Goal: Information Seeking & Learning: Stay updated

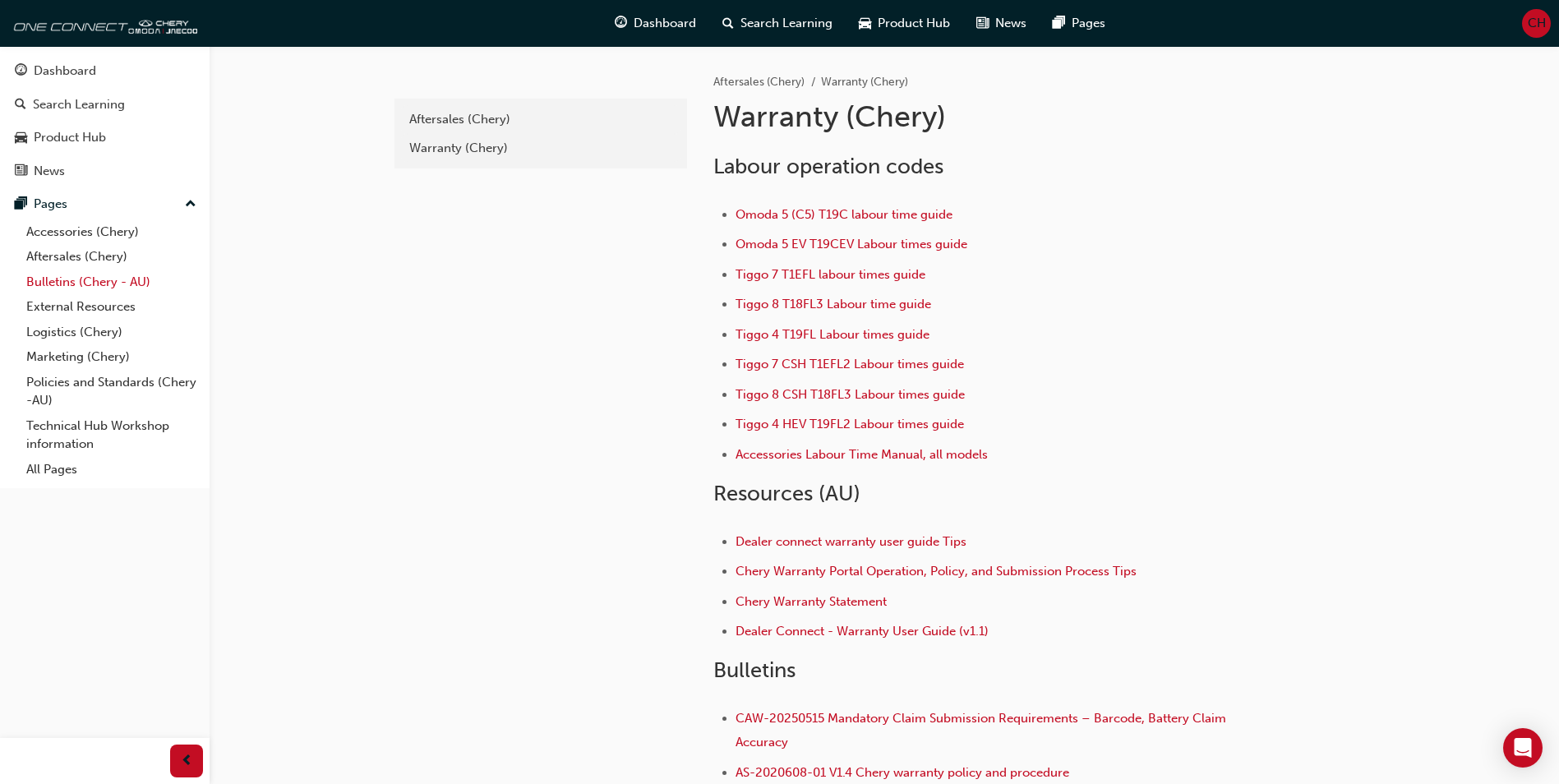
click at [59, 277] on link "Bulletins (Chery - AU)" at bounding box center [111, 281] width 184 height 26
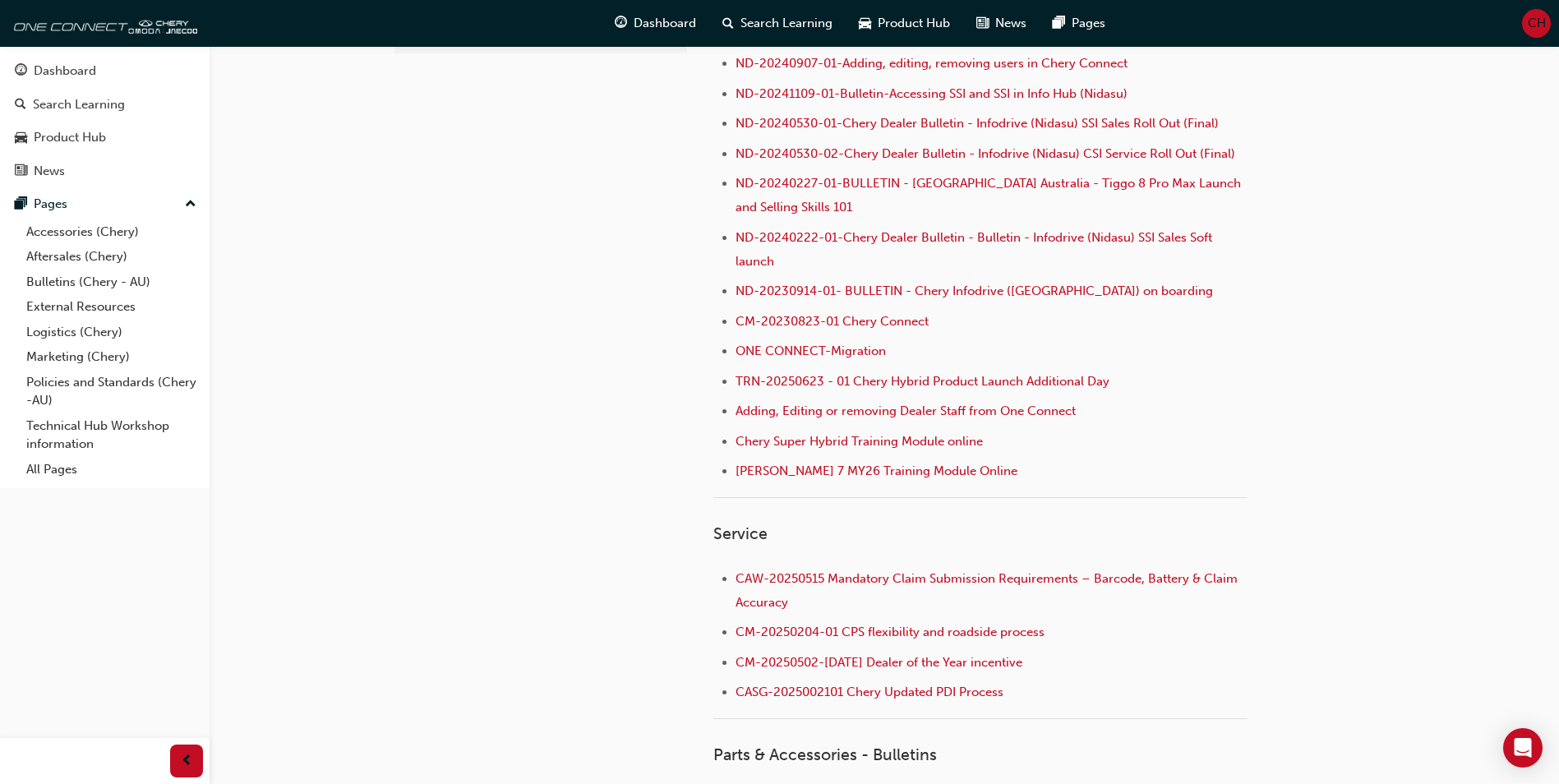
scroll to position [328, 0]
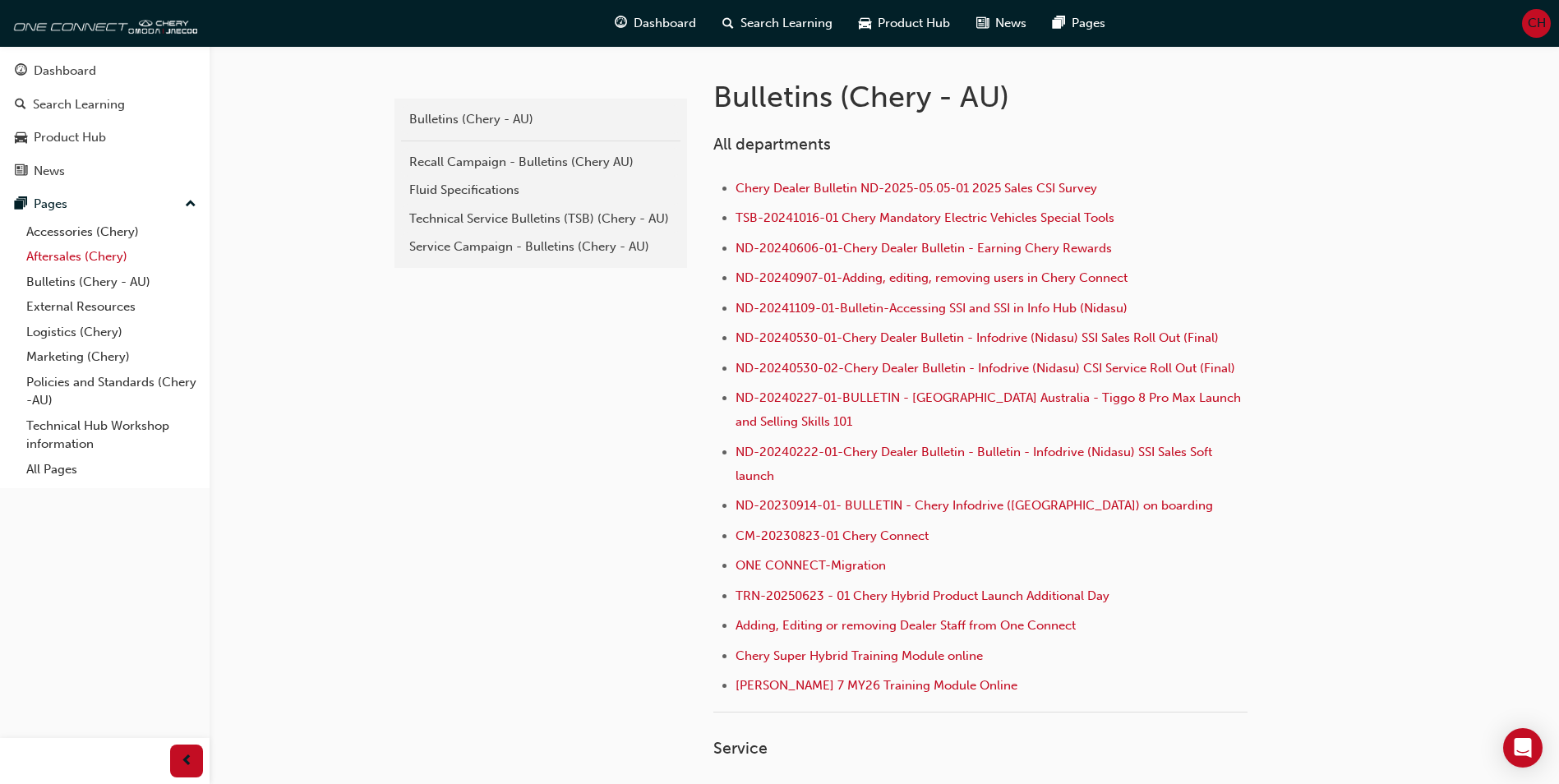
click at [53, 252] on link "Aftersales (Chery)" at bounding box center [111, 257] width 184 height 26
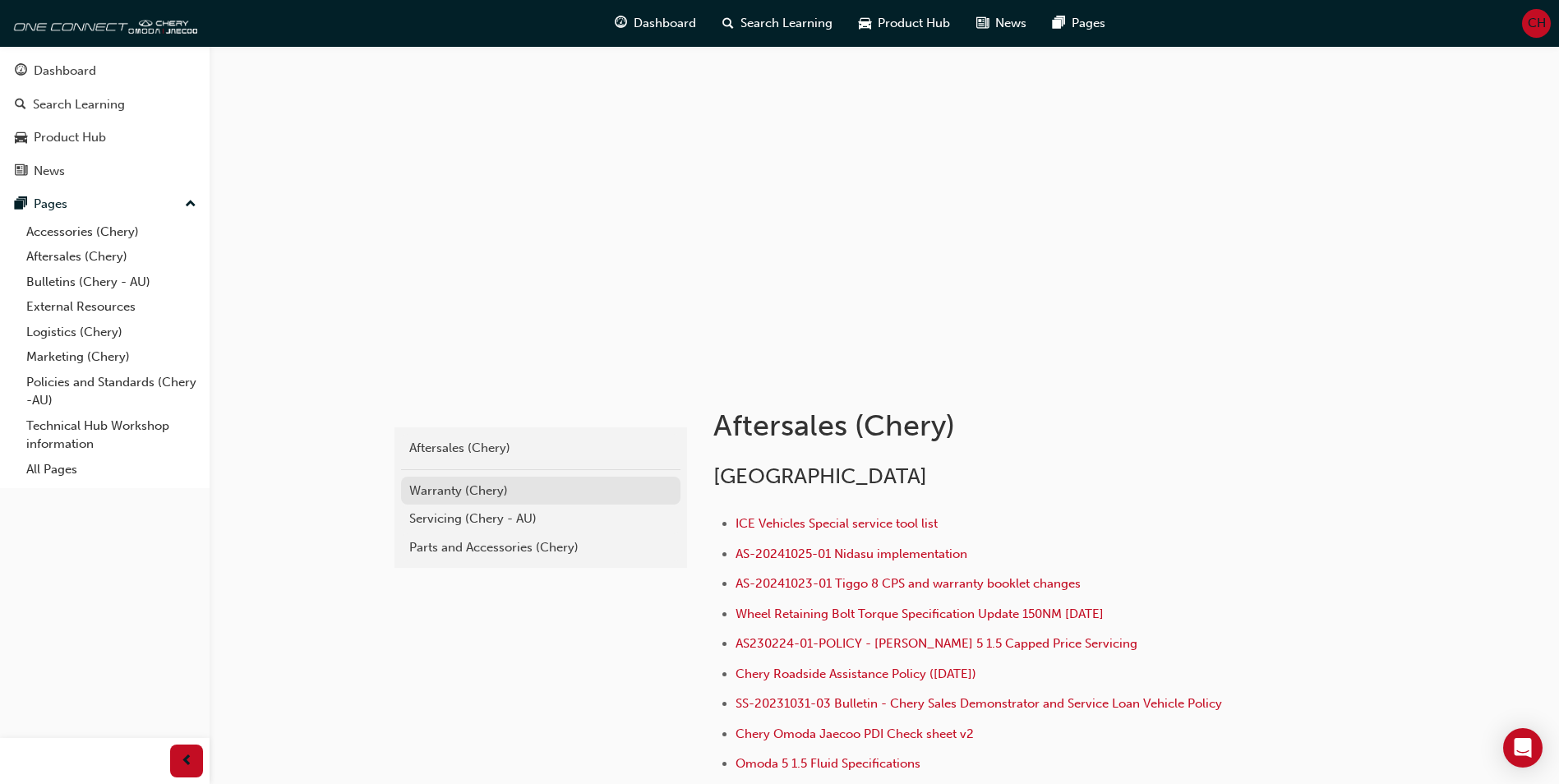
click at [421, 483] on div "Warranty (Chery)" at bounding box center [541, 490] width 263 height 19
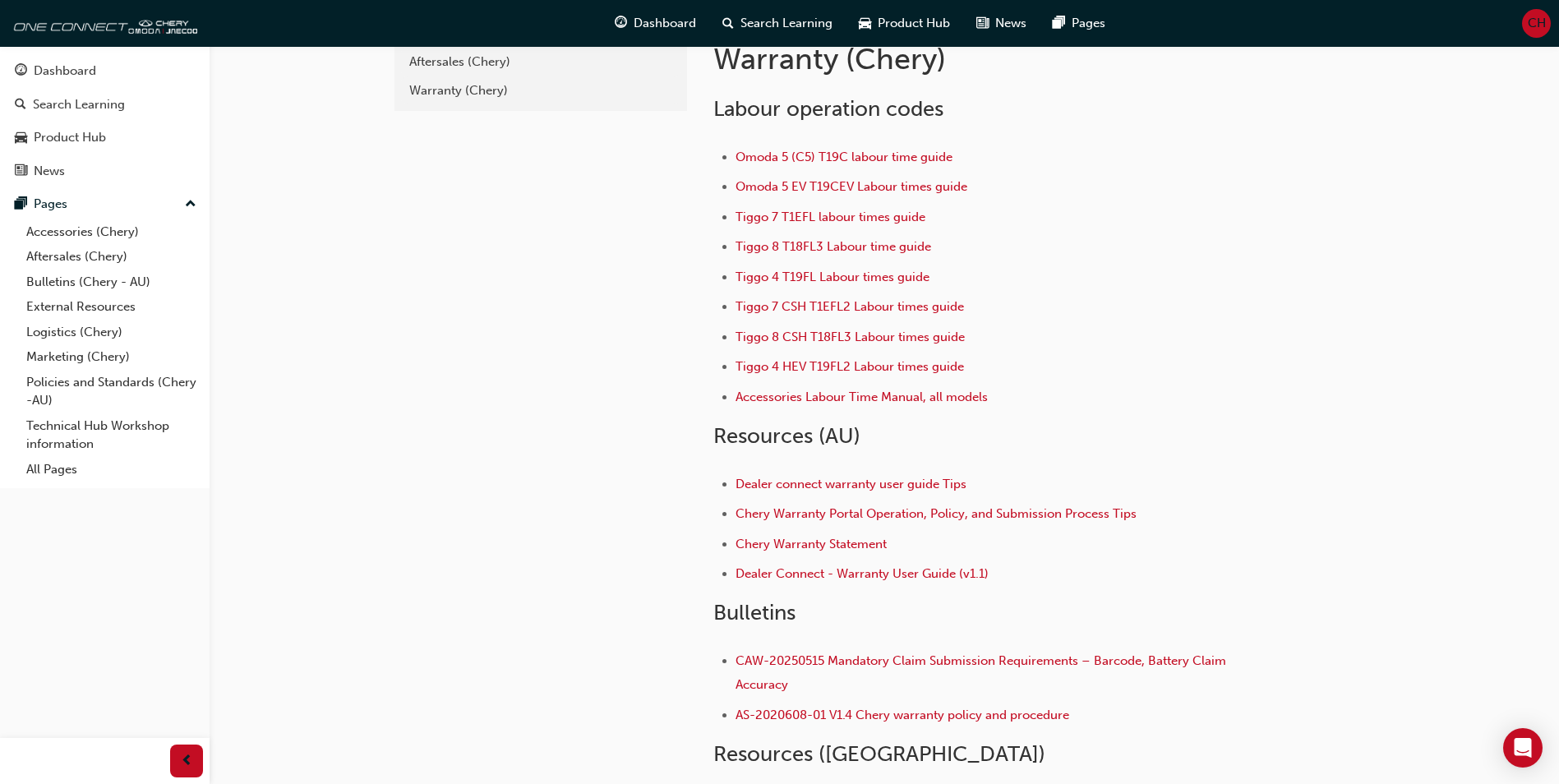
scroll to position [82, 0]
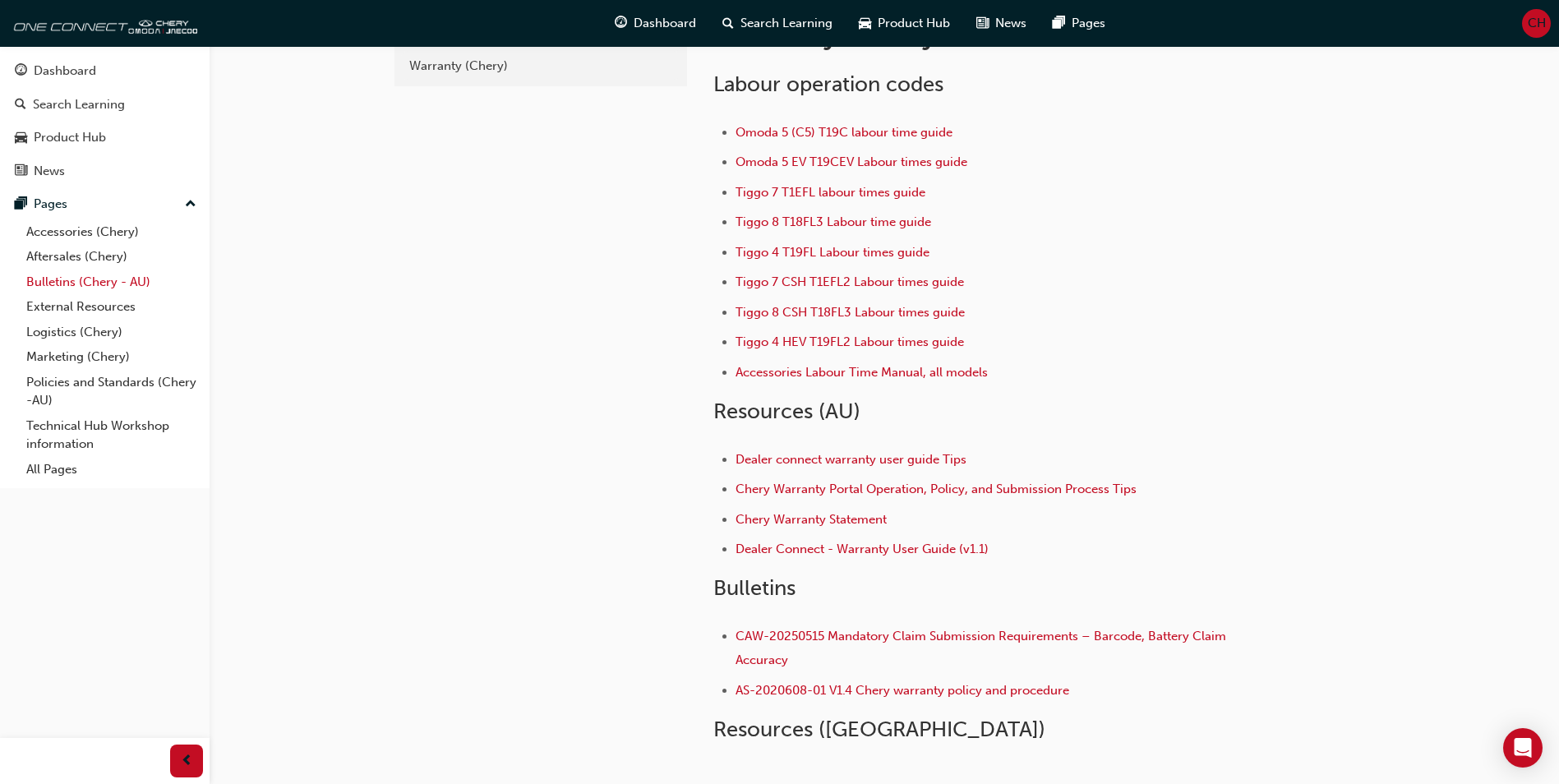
click at [44, 279] on link "Bulletins (Chery - AU)" at bounding box center [111, 281] width 184 height 26
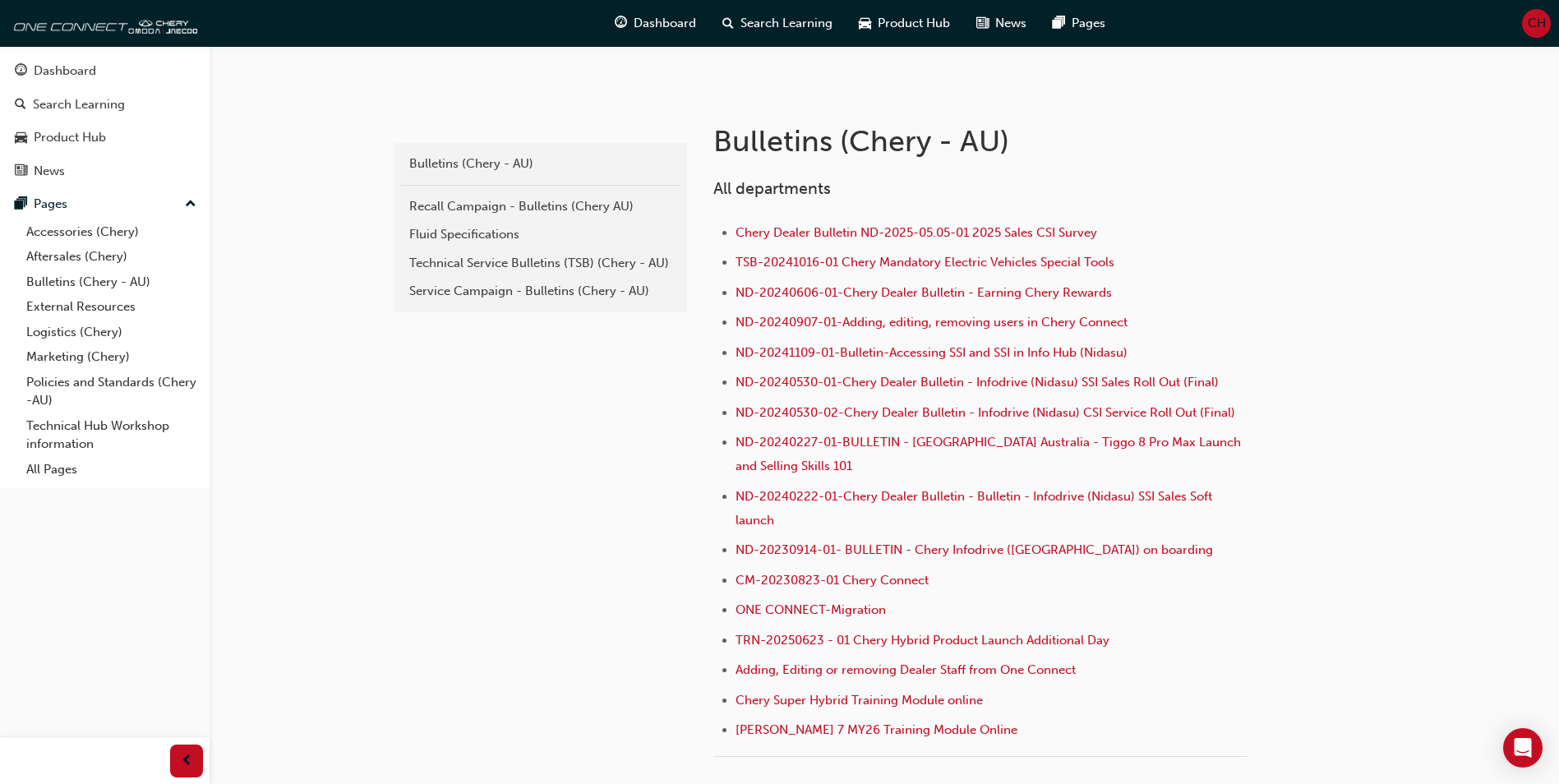
scroll to position [247, 0]
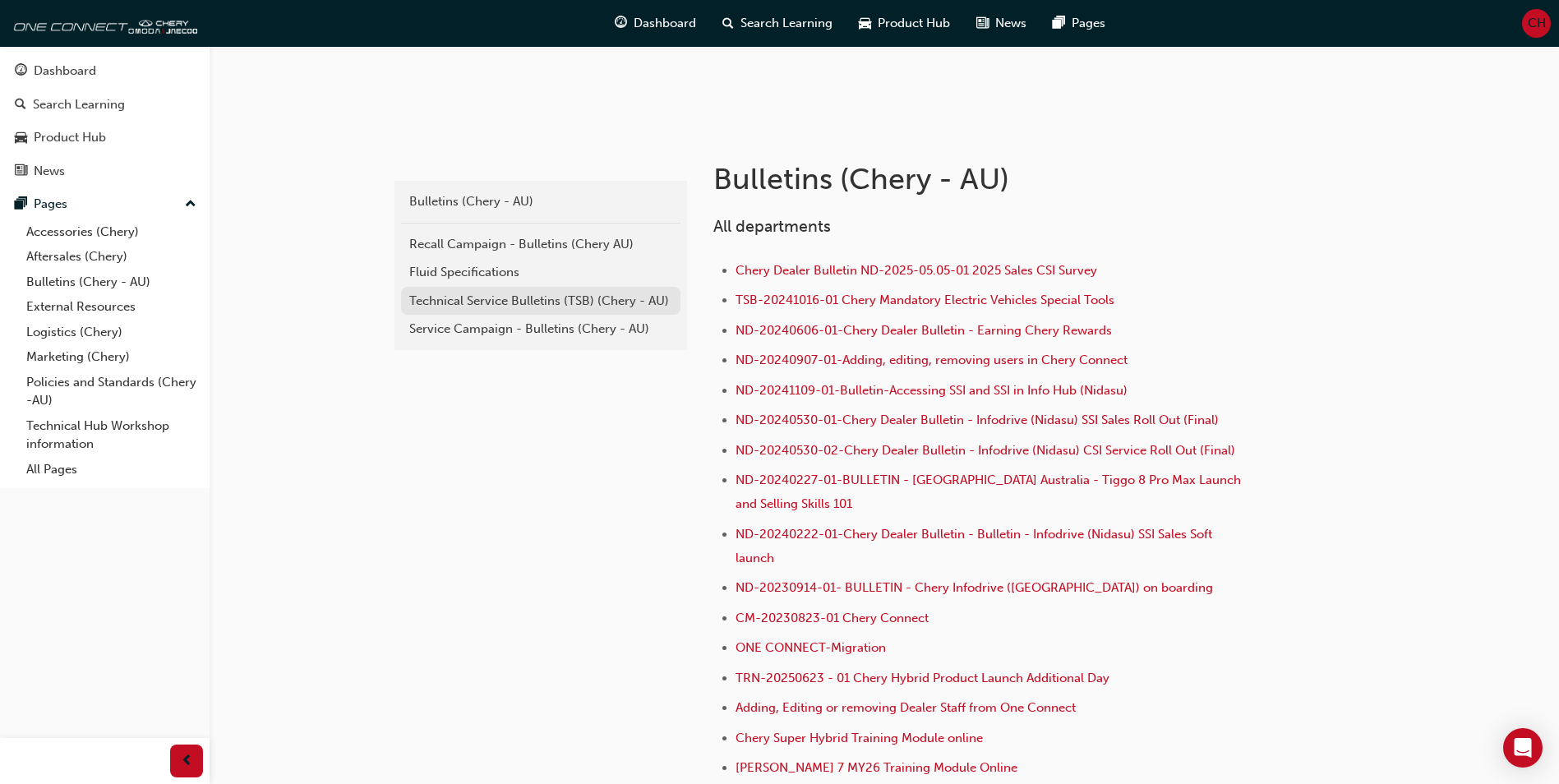
click at [449, 299] on div "Technical Service Bulletins (TSB) (Chery - AU)" at bounding box center [541, 300] width 263 height 19
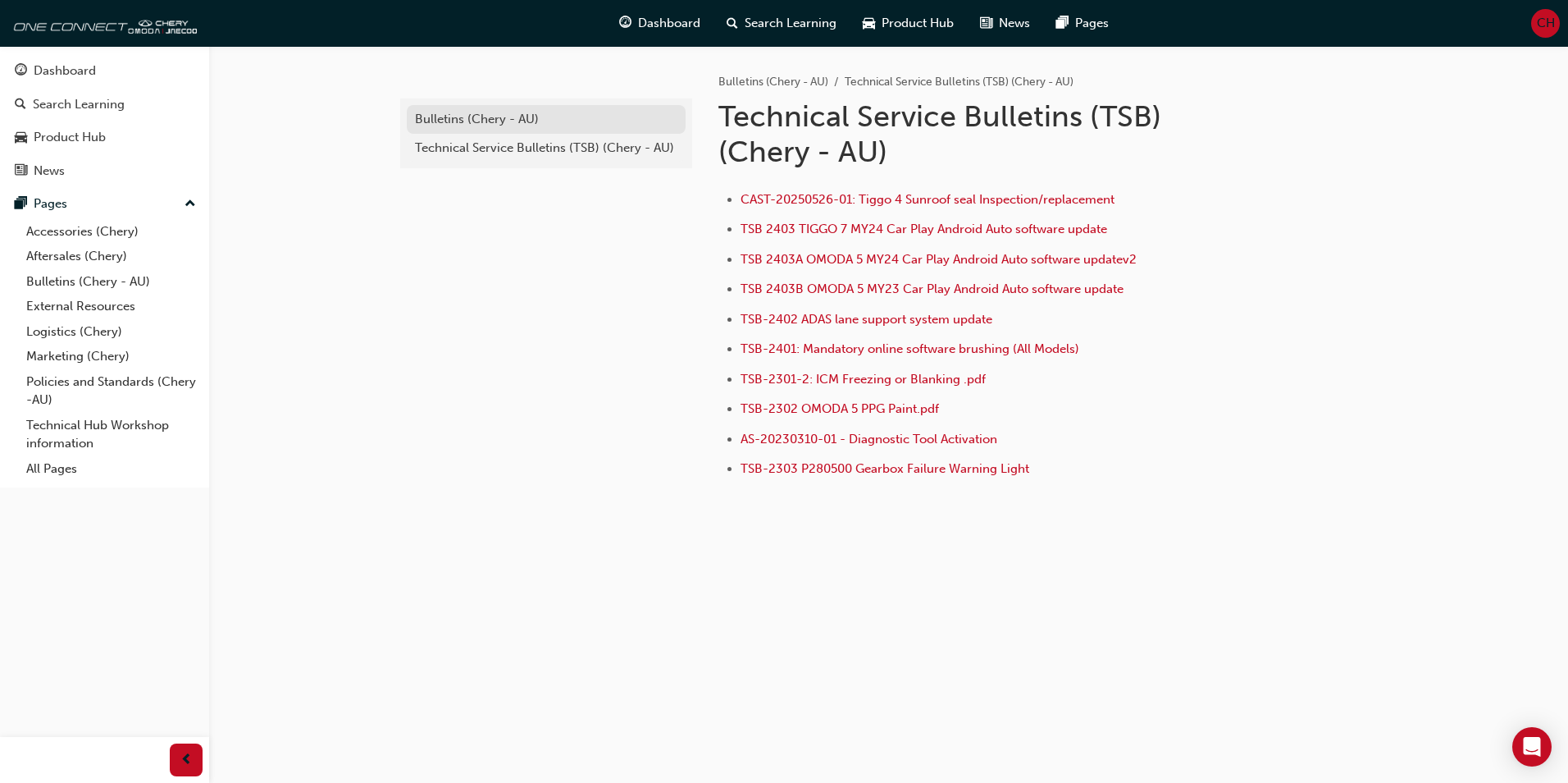
click at [455, 113] on div "Bulletins (Chery - AU)" at bounding box center [546, 119] width 263 height 19
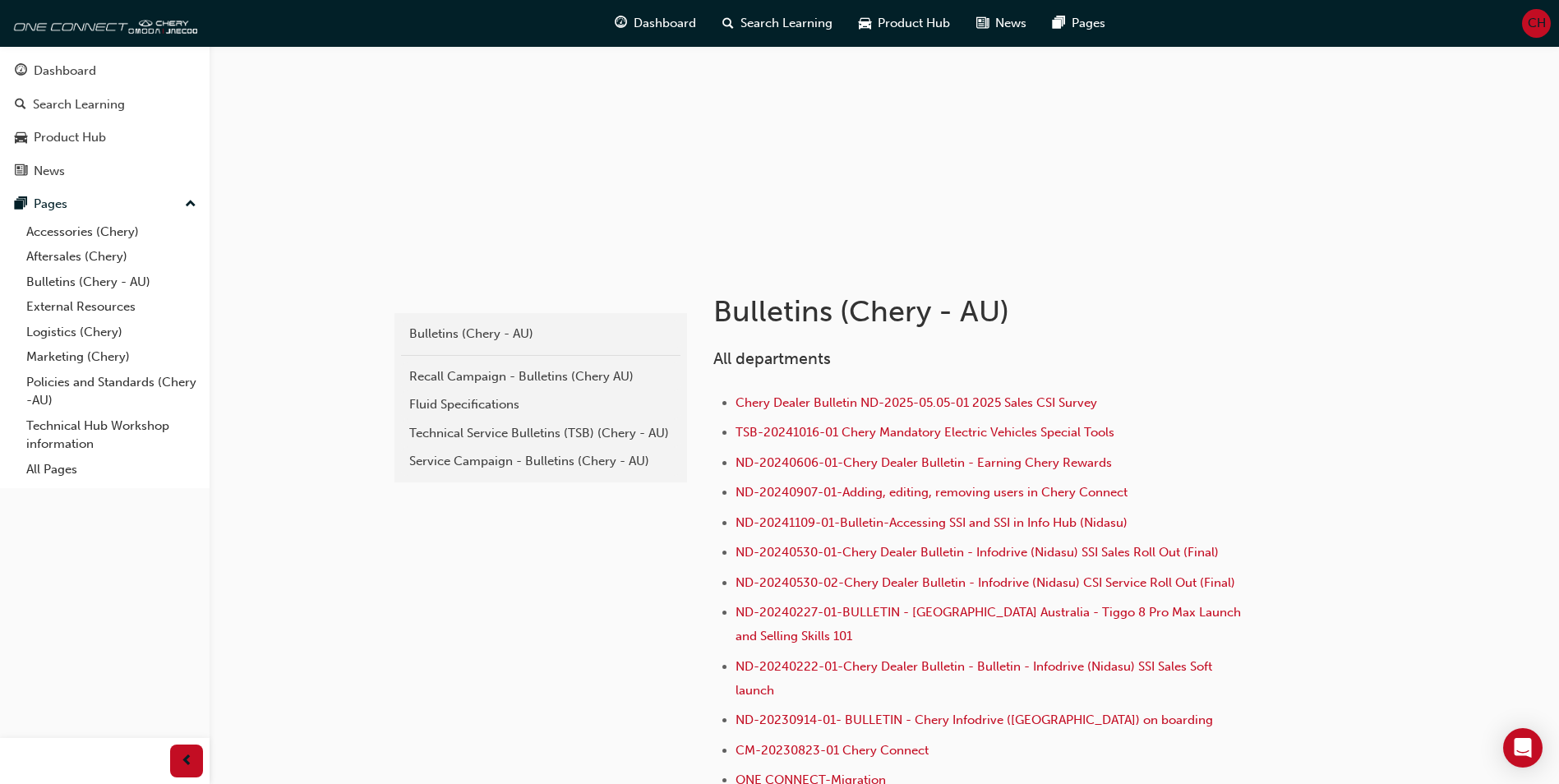
scroll to position [82, 0]
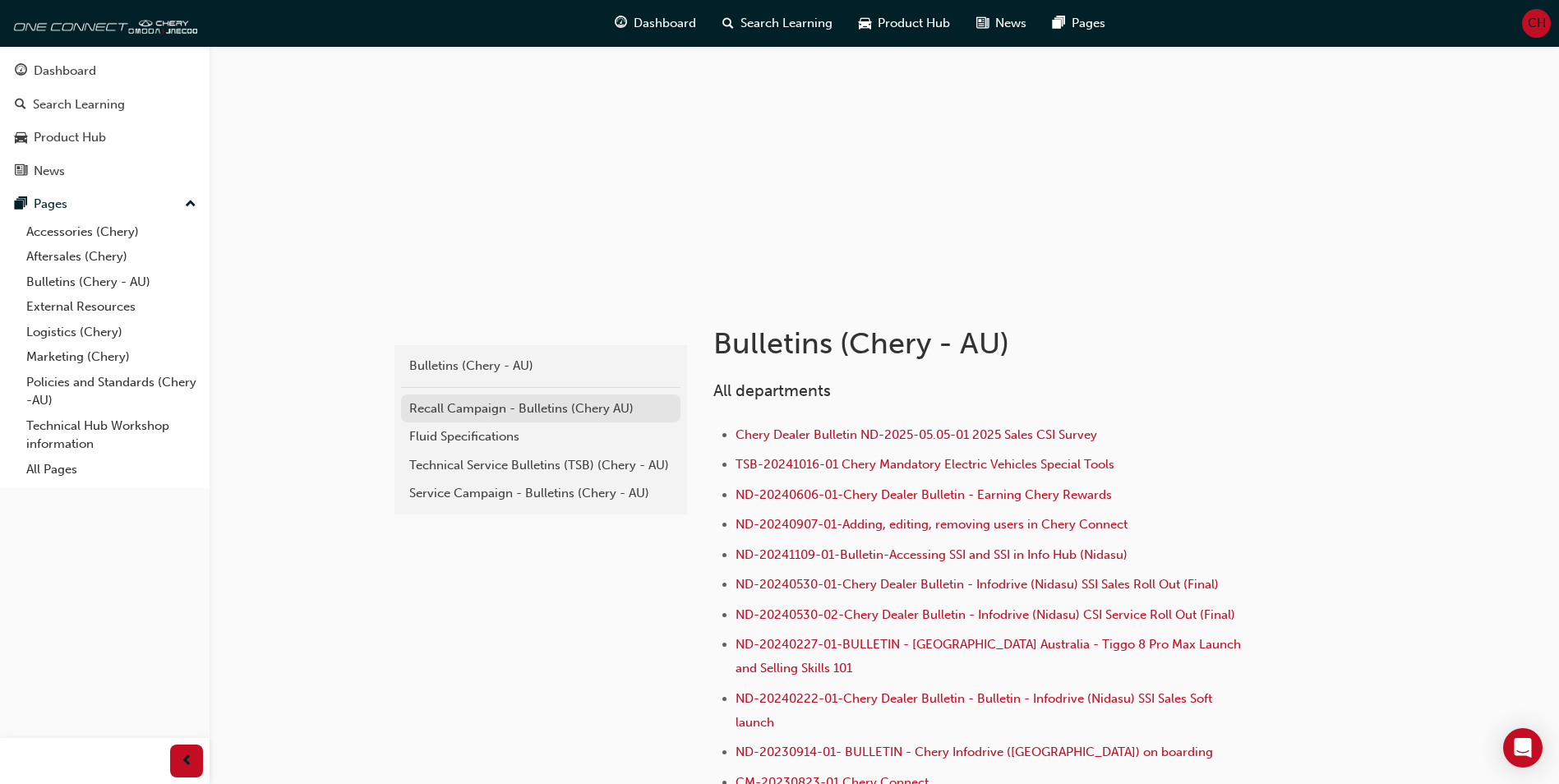
click at [460, 406] on div "Recall Campaign - Bulletins (Chery AU)" at bounding box center [541, 408] width 263 height 19
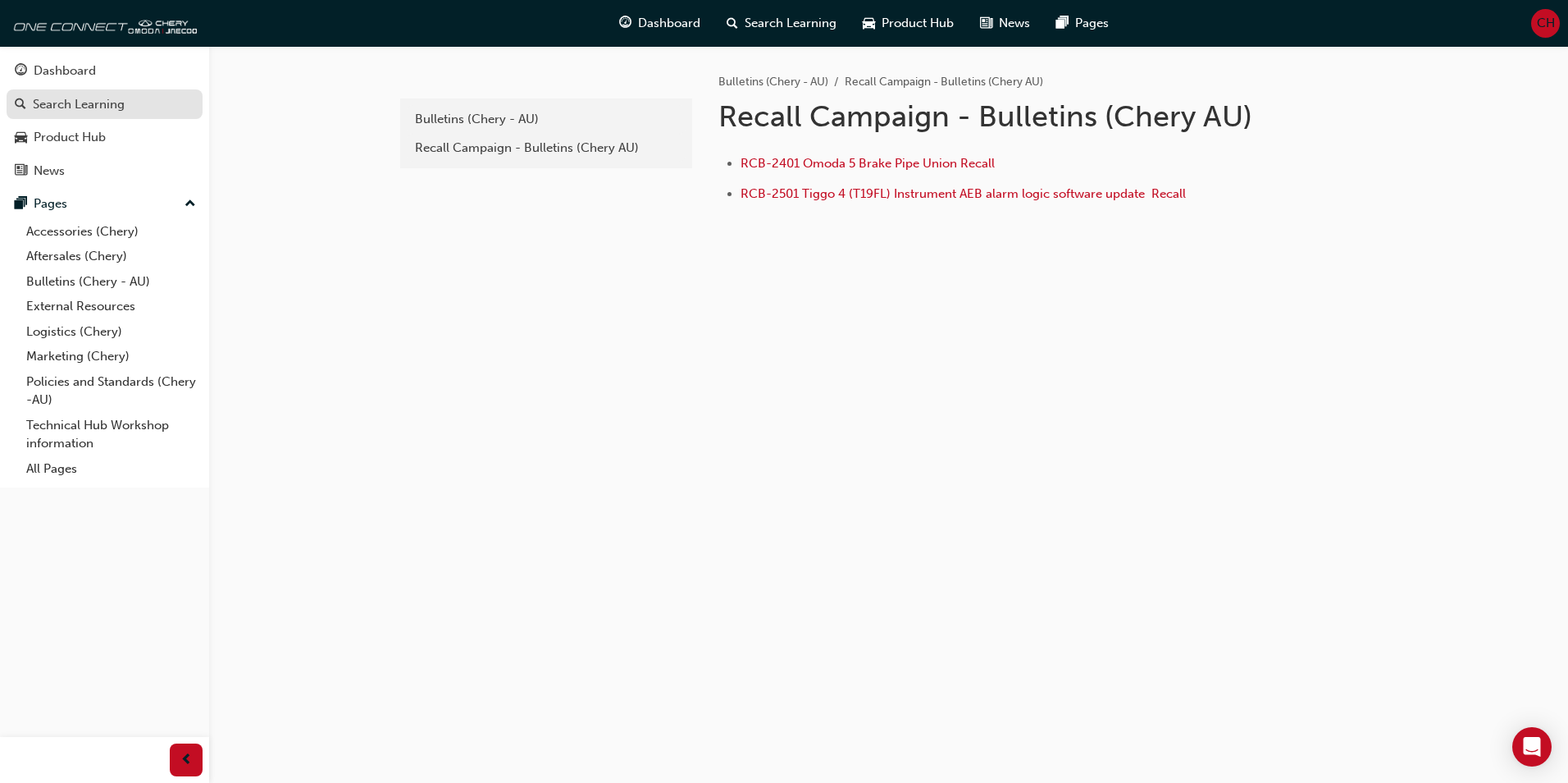
click at [28, 97] on div "Search Learning" at bounding box center [104, 104] width 180 height 21
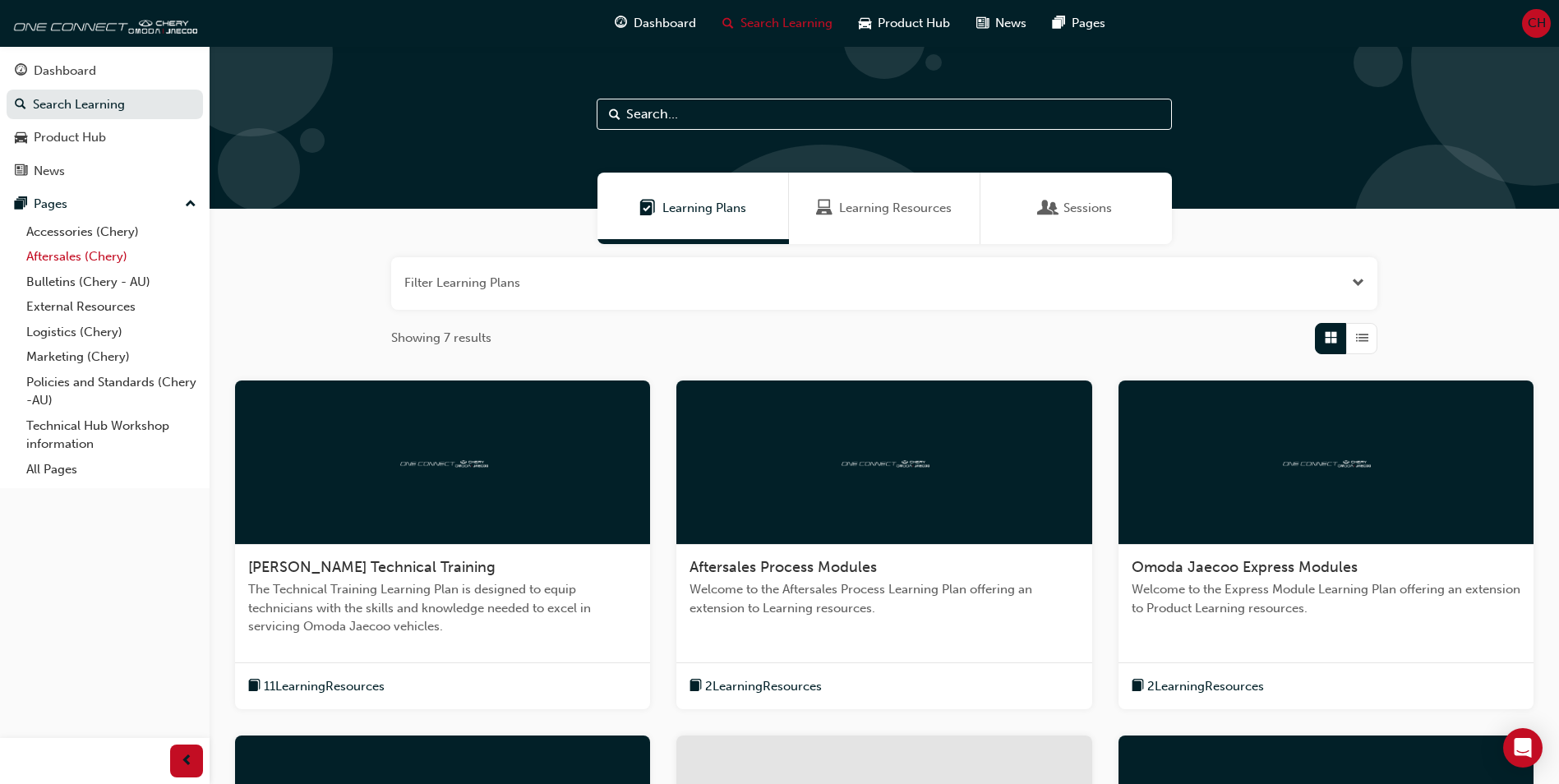
click at [54, 254] on link "Aftersales (Chery)" at bounding box center [111, 257] width 184 height 26
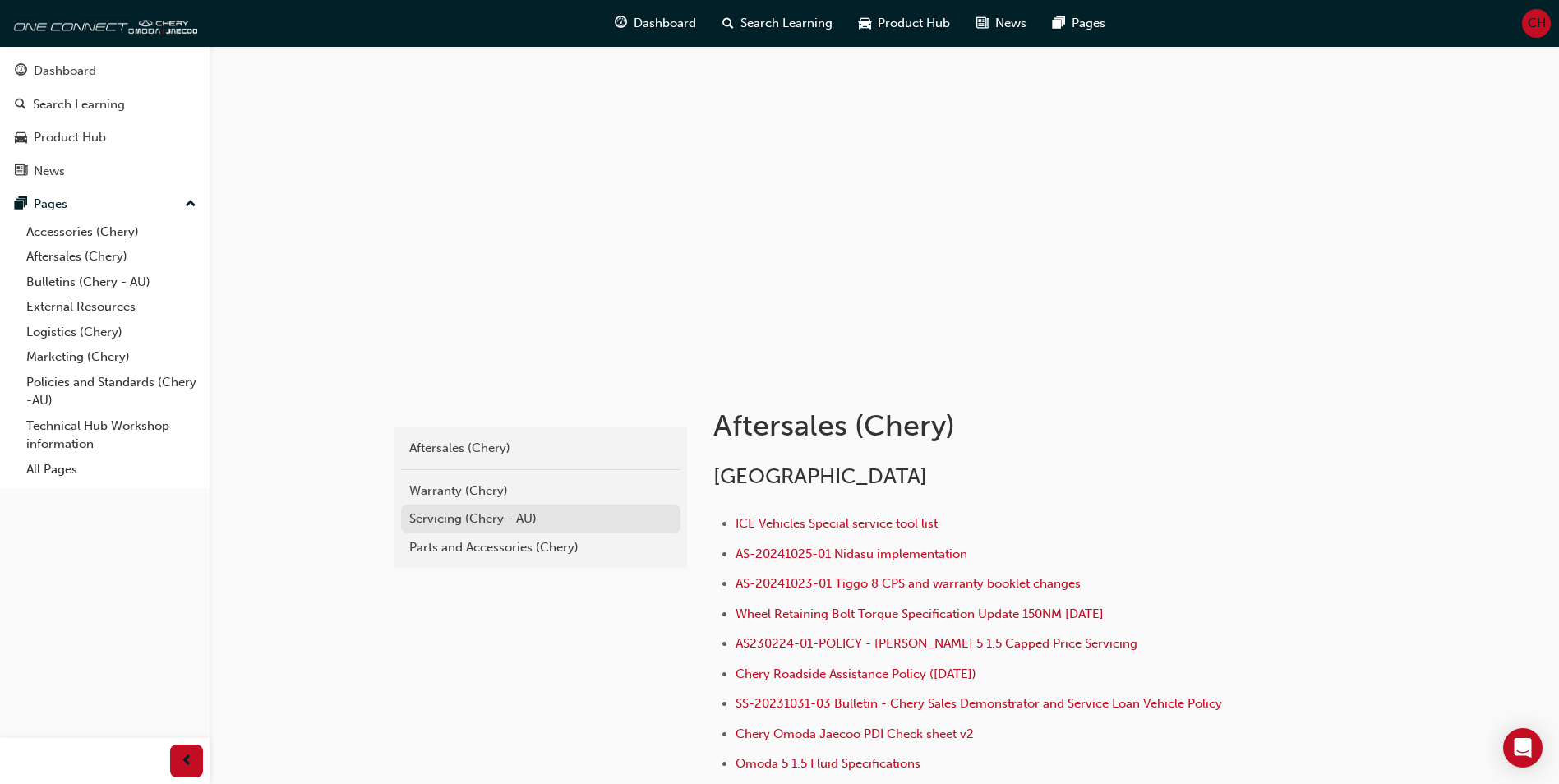
click at [440, 510] on div "Servicing (Chery - AU)" at bounding box center [541, 518] width 263 height 19
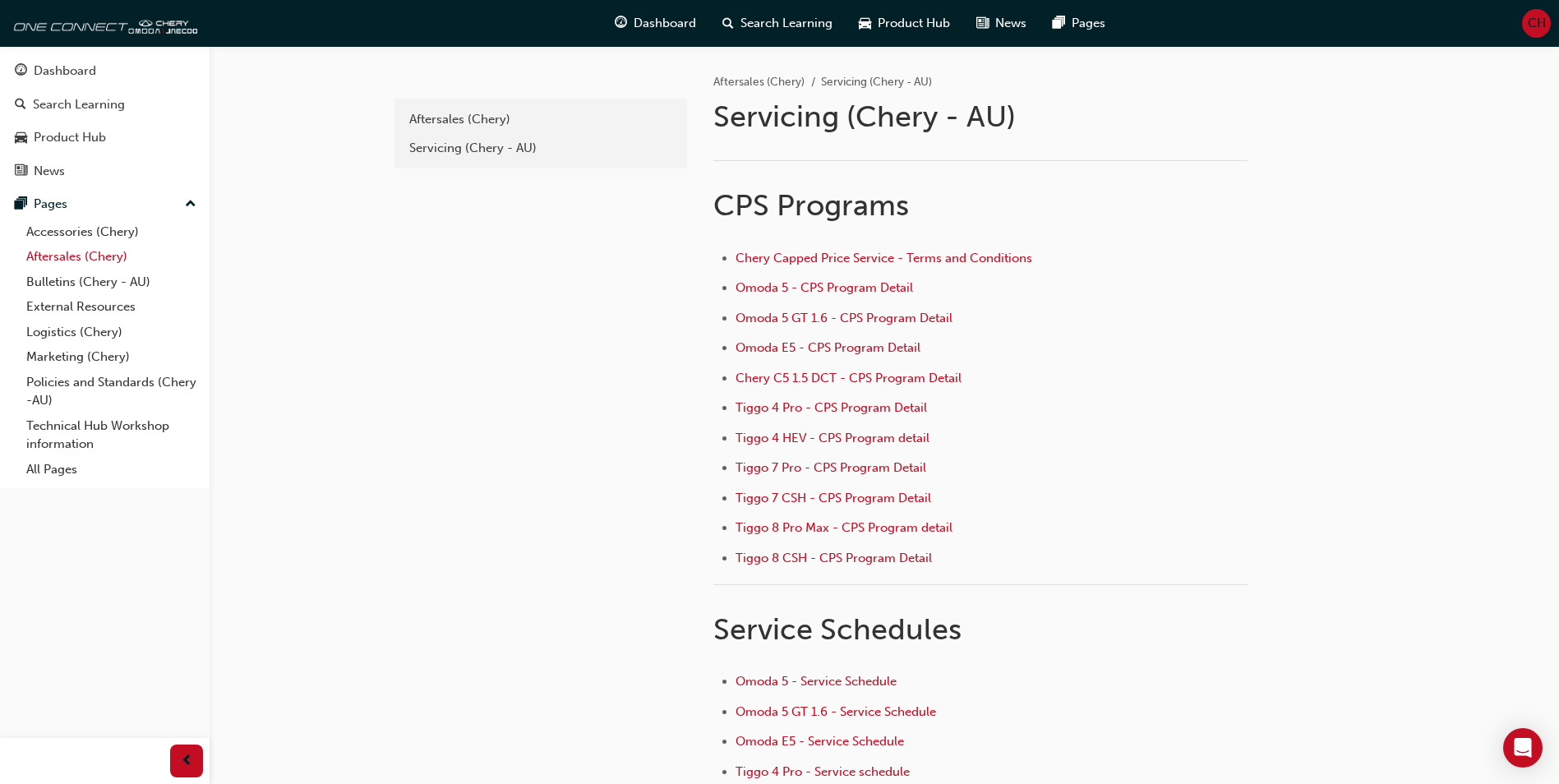
click at [35, 250] on link "Aftersales (Chery)" at bounding box center [111, 257] width 184 height 26
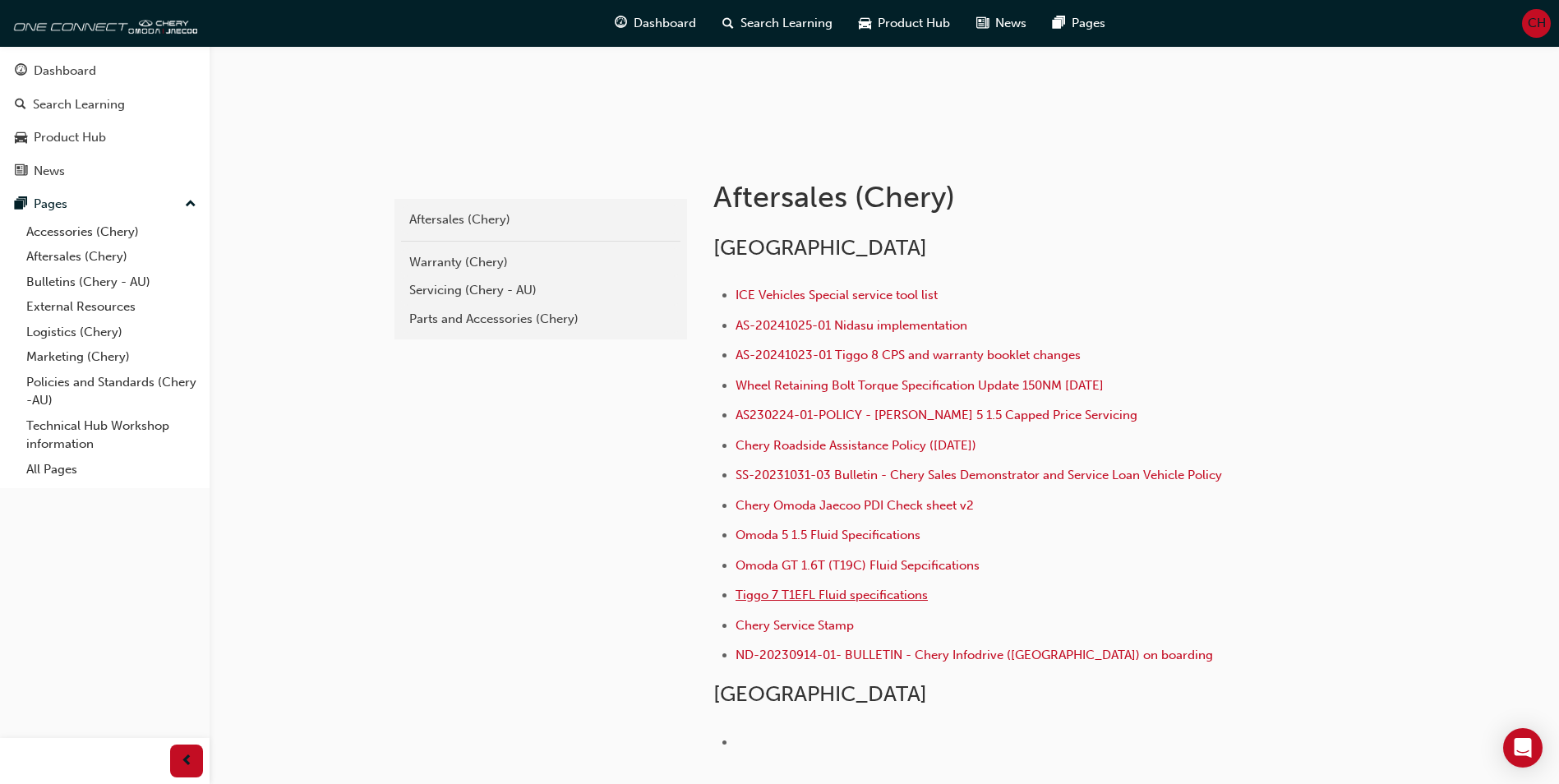
scroll to position [247, 0]
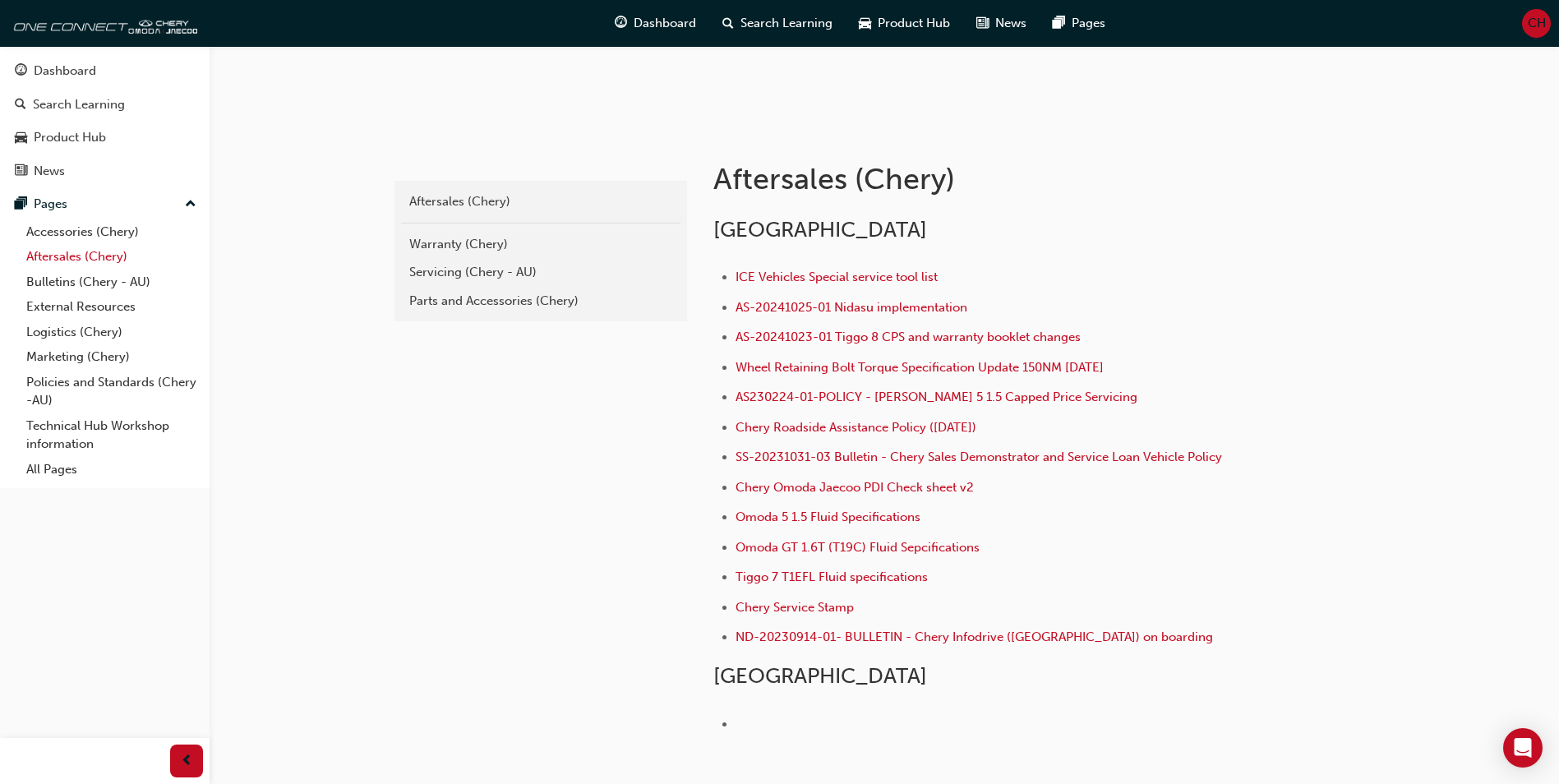
click at [58, 253] on link "Aftersales (Chery)" at bounding box center [111, 257] width 184 height 26
click at [46, 277] on link "Bulletins (Chery - AU)" at bounding box center [111, 281] width 184 height 26
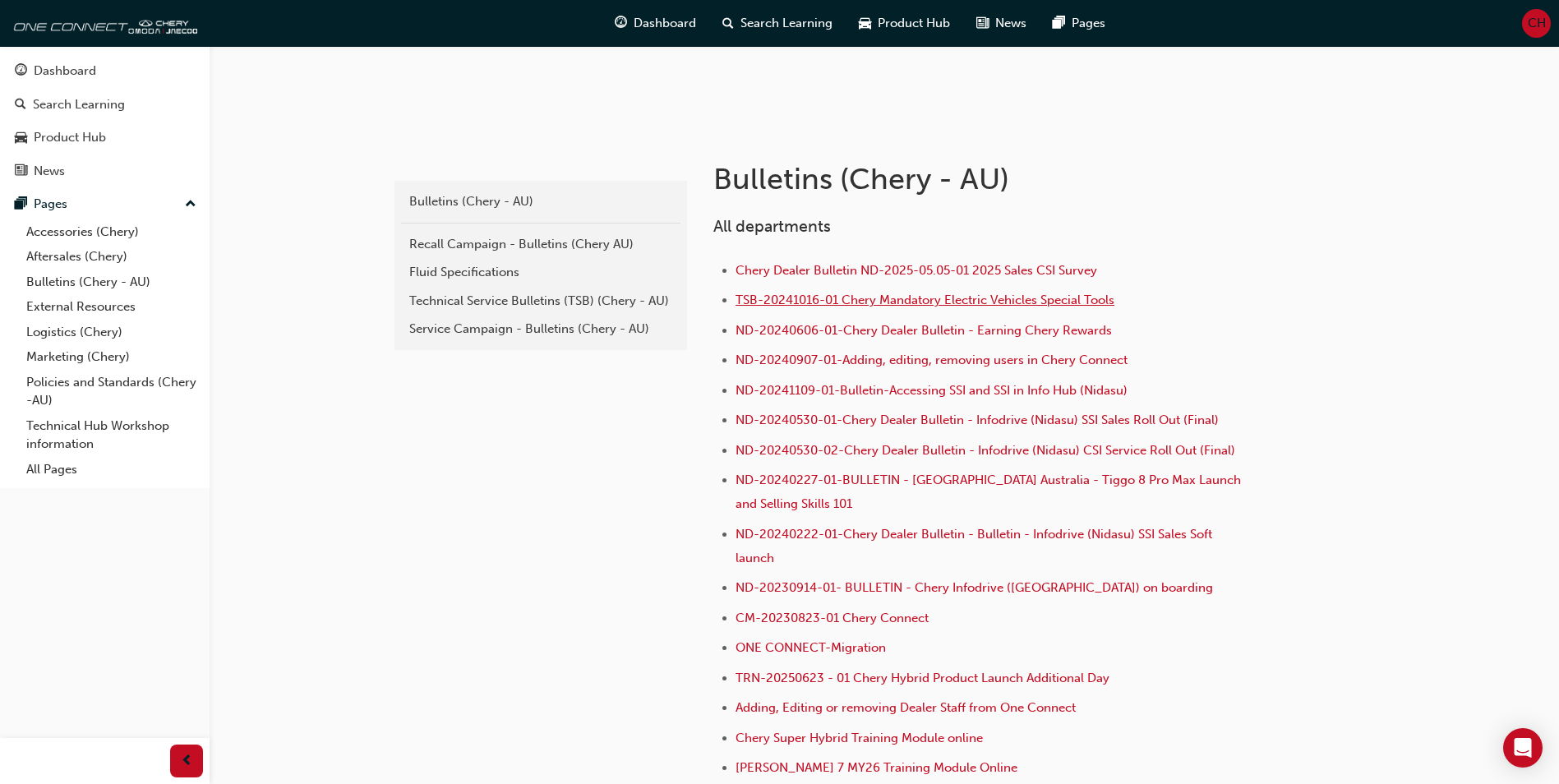
click at [799, 295] on span "TSB-20241016-01 Chery Mandatory Electric Vehicles Special Tools" at bounding box center [925, 299] width 379 height 15
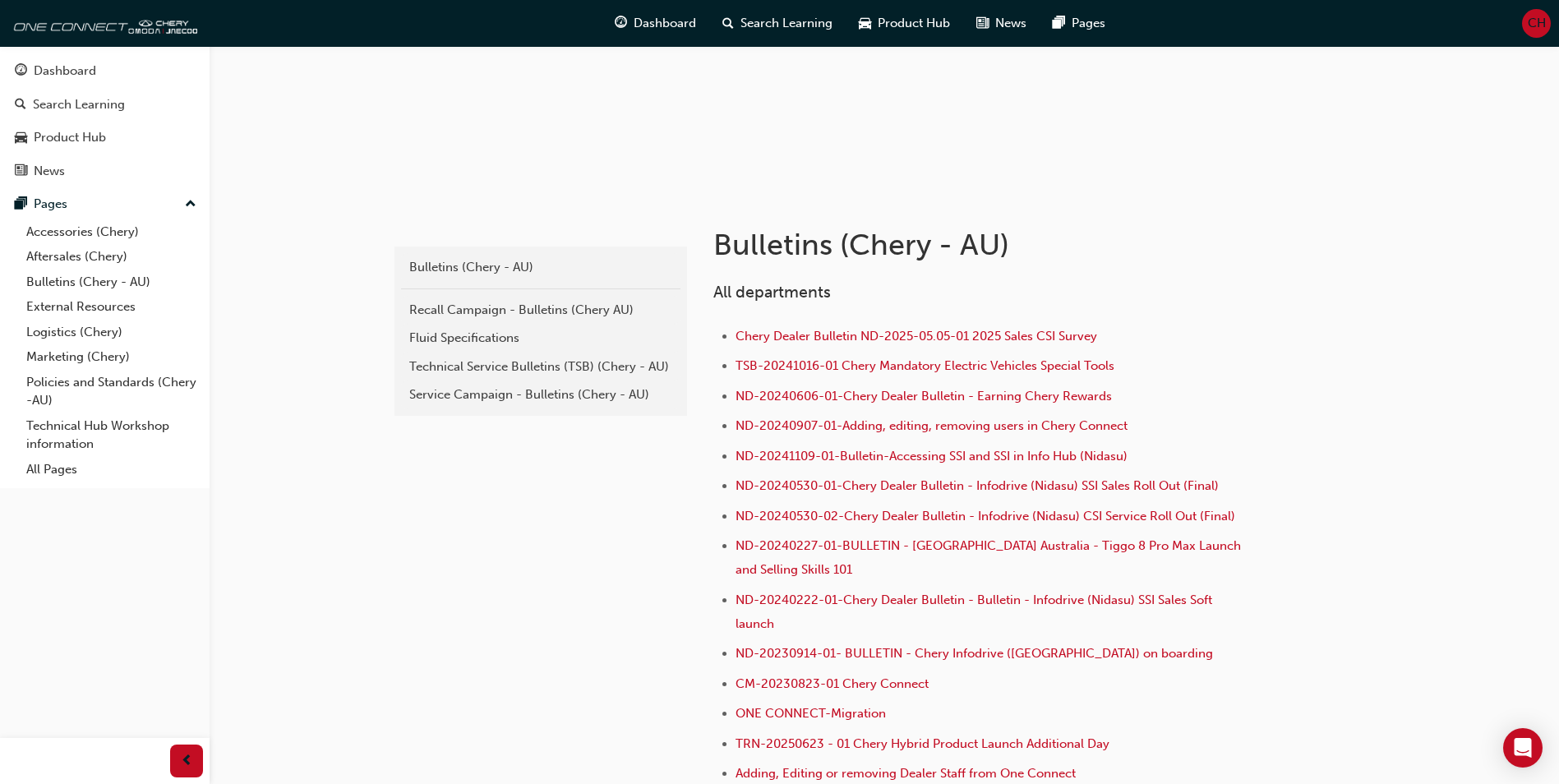
scroll to position [165, 0]
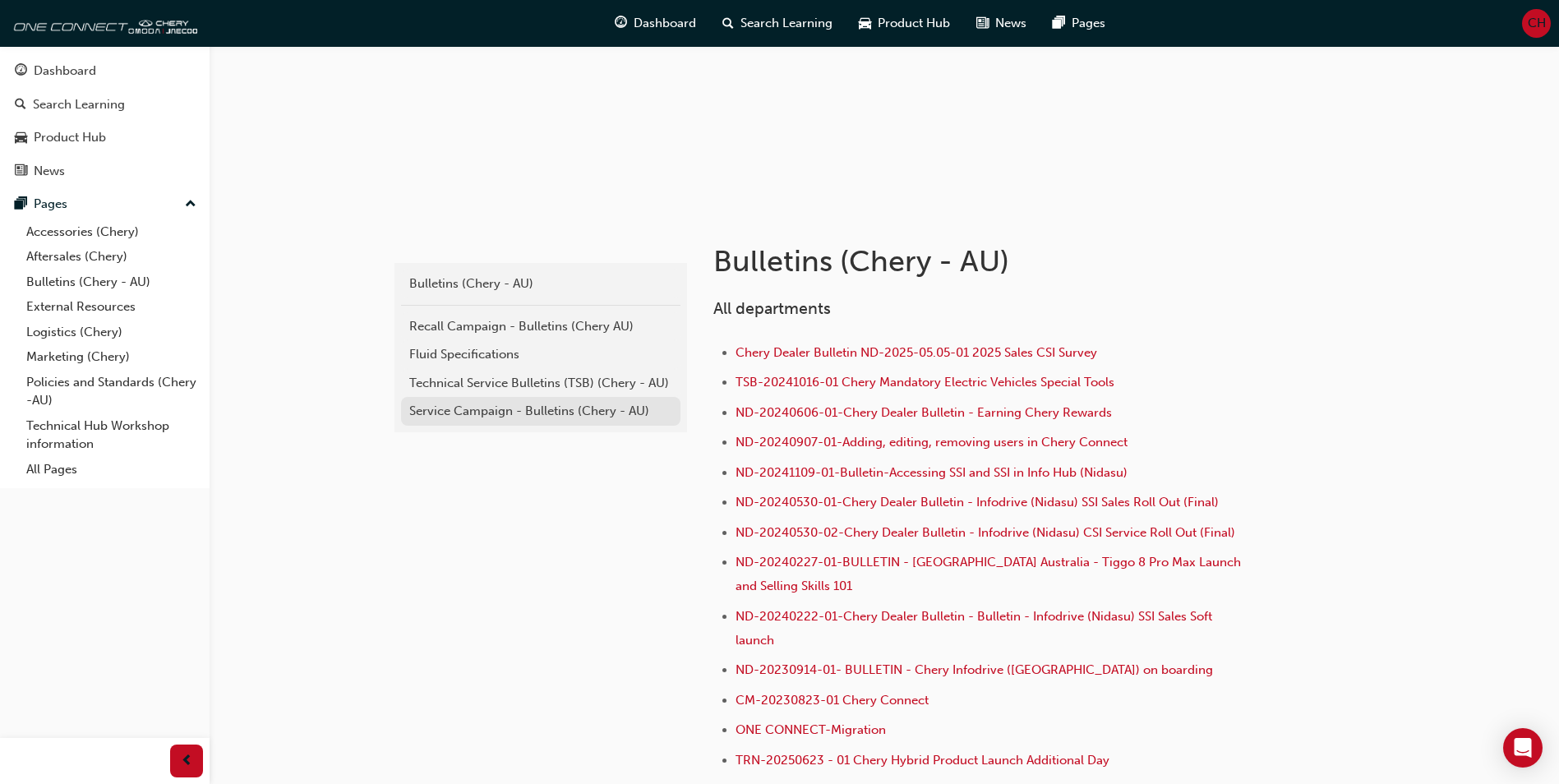
click at [463, 406] on div "Service Campaign - Bulletins (Chery - AU)" at bounding box center [541, 411] width 263 height 19
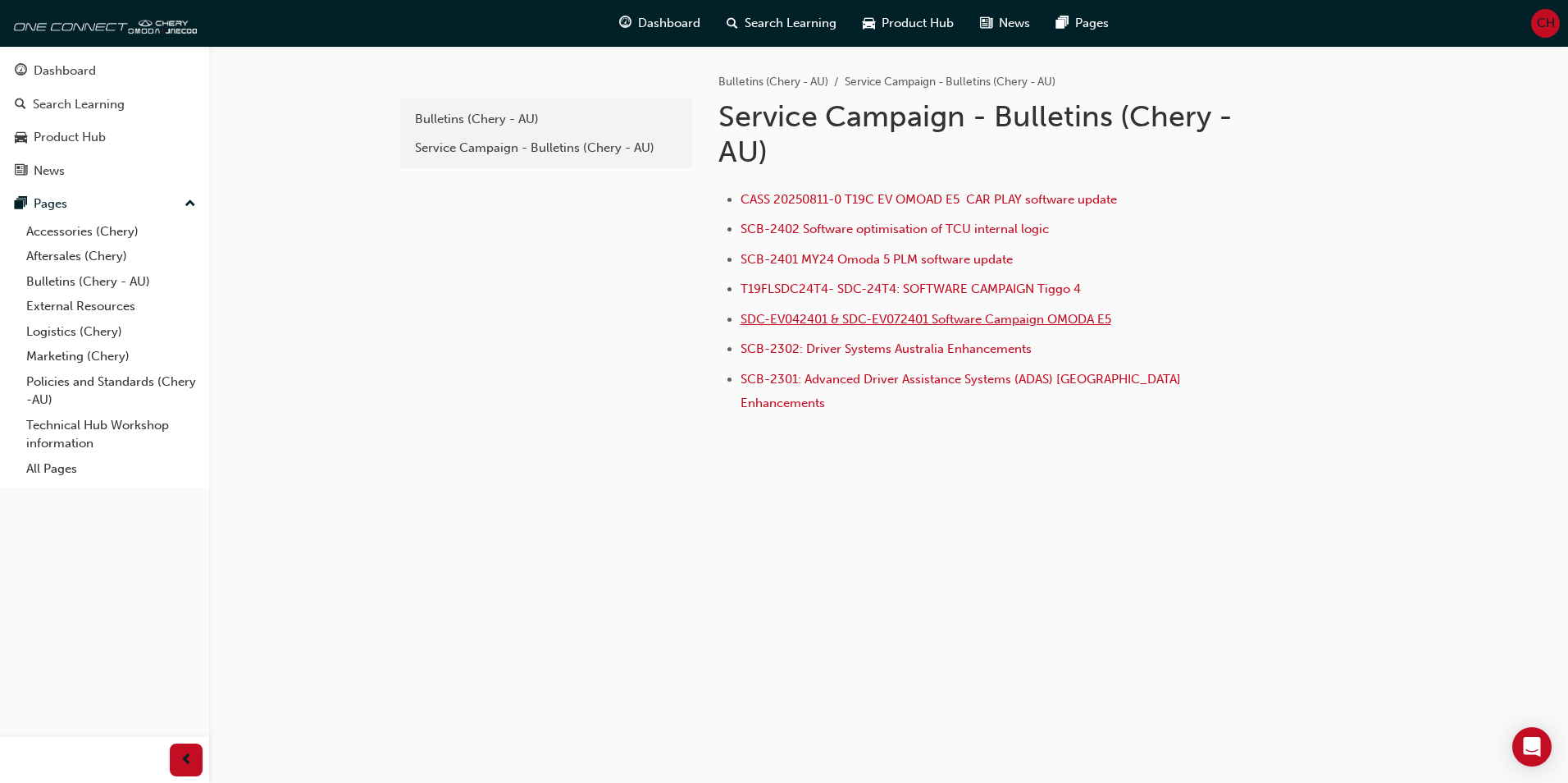
click at [905, 313] on span "SDC-EV042401 & SDC-EV072401 Software Campaign OMODA E5" at bounding box center [926, 319] width 370 height 15
